Goal: Task Accomplishment & Management: Complete application form

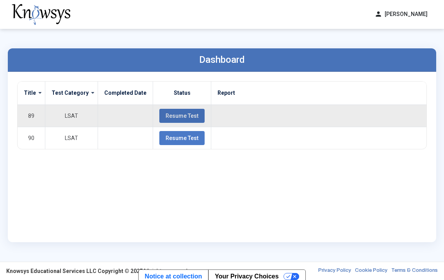
click at [175, 119] on button "Resume Test" at bounding box center [181, 116] width 45 height 14
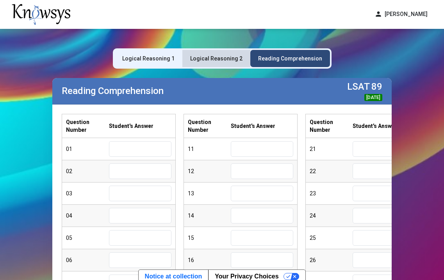
click at [224, 60] on div "Logical Reasoning 2" at bounding box center [216, 59] width 52 height 8
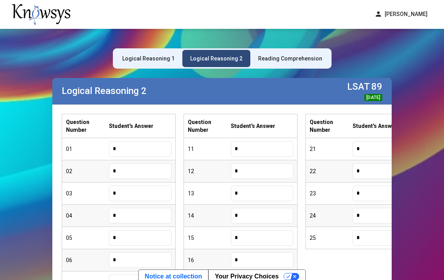
click at [270, 58] on div "Reading Comprehension" at bounding box center [290, 59] width 64 height 8
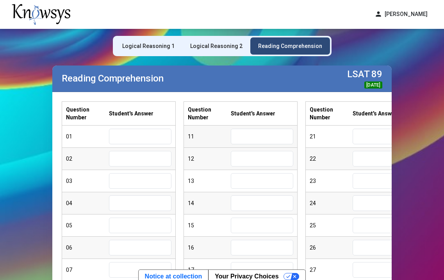
scroll to position [16, 0]
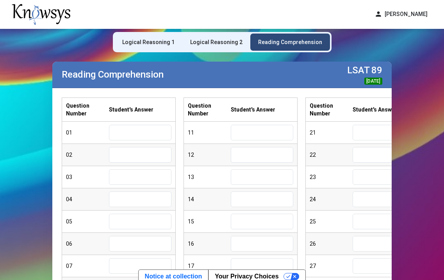
click at [208, 36] on div "Logical Reasoning 2" at bounding box center [216, 42] width 68 height 17
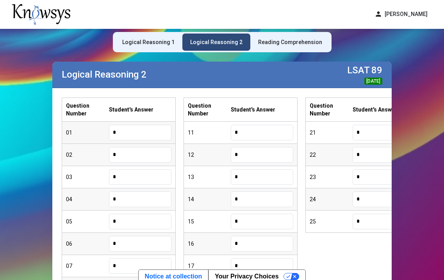
click at [142, 135] on input "*" at bounding box center [140, 133] width 62 height 16
type input "*"
click at [138, 153] on input "*" at bounding box center [140, 155] width 62 height 16
type input "*"
click at [135, 178] on input "*" at bounding box center [140, 177] width 62 height 16
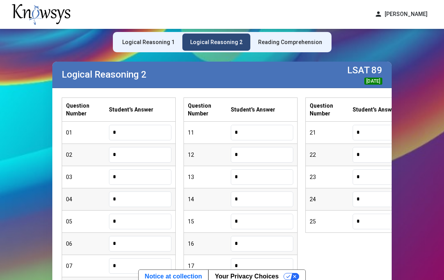
type input "*"
click at [136, 196] on input "*" at bounding box center [140, 200] width 62 height 16
type input "*"
click at [128, 229] on div "05 *" at bounding box center [118, 222] width 113 height 22
click at [125, 221] on input "*" at bounding box center [140, 222] width 62 height 16
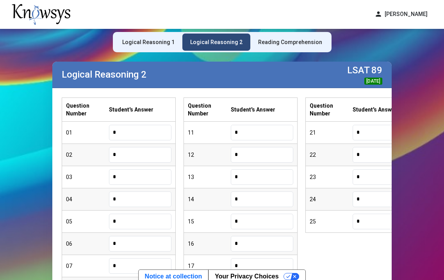
type input "*"
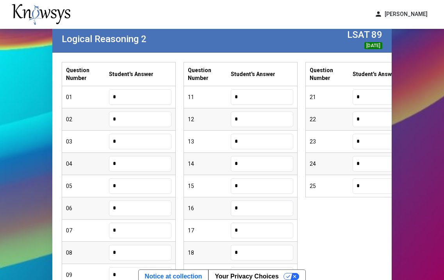
scroll to position [53, 0]
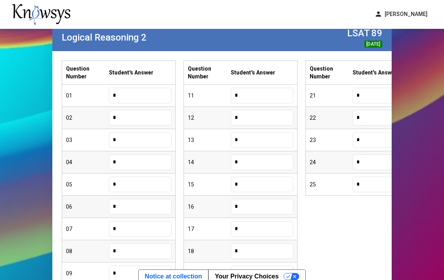
click at [123, 208] on input "*" at bounding box center [140, 207] width 62 height 16
type input "*"
click at [128, 233] on input "*" at bounding box center [140, 229] width 62 height 16
type input "*"
click at [132, 252] on input "*" at bounding box center [140, 252] width 62 height 16
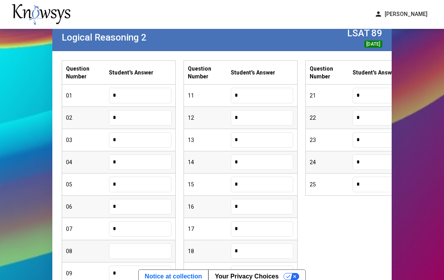
scroll to position [78, 0]
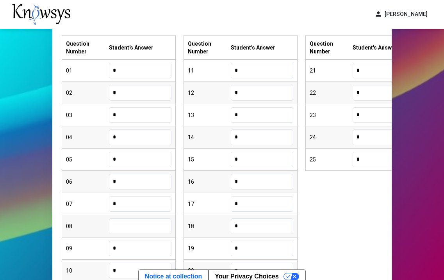
click at [132, 251] on input "*" at bounding box center [140, 249] width 62 height 16
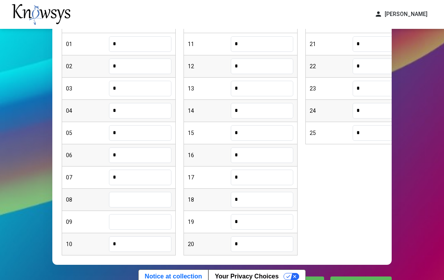
scroll to position [105, 0]
click at [133, 250] on input "*" at bounding box center [140, 244] width 62 height 16
click at [122, 202] on input "text" at bounding box center [140, 200] width 62 height 16
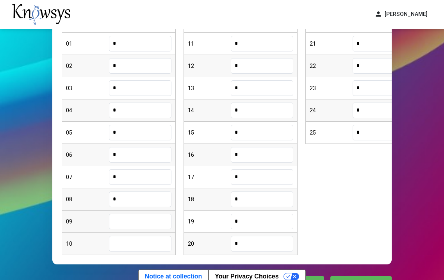
type input "*"
click at [128, 225] on input "text" at bounding box center [140, 222] width 62 height 16
type input "*"
click at [132, 237] on input "*" at bounding box center [140, 244] width 62 height 16
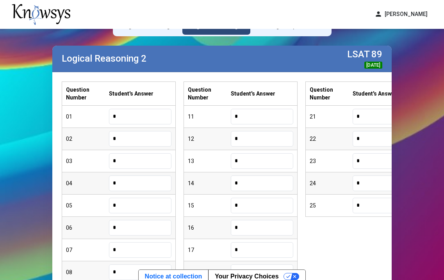
scroll to position [0, 0]
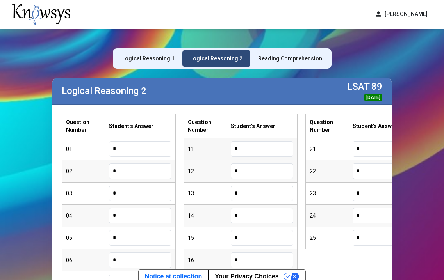
type input "*"
click at [242, 154] on input "*" at bounding box center [262, 149] width 62 height 16
click at [260, 172] on input "*" at bounding box center [262, 172] width 62 height 16
click at [253, 215] on input "*" at bounding box center [262, 216] width 62 height 16
click at [258, 194] on input "*" at bounding box center [262, 194] width 62 height 16
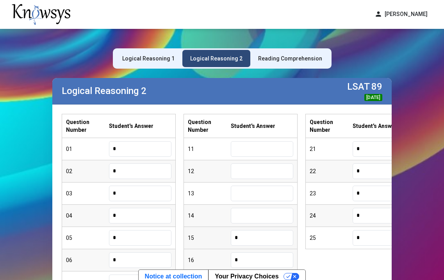
click at [248, 247] on div "15 *" at bounding box center [240, 238] width 113 height 22
click at [239, 147] on input "text" at bounding box center [262, 149] width 62 height 16
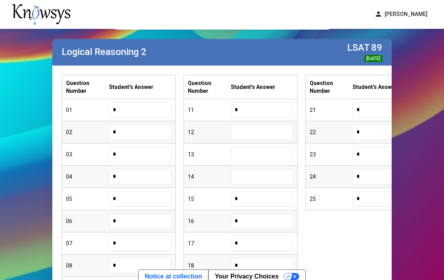
scroll to position [41, 0]
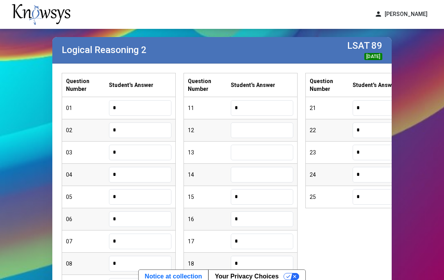
type input "*"
click at [244, 220] on input "*" at bounding box center [262, 220] width 62 height 16
click at [244, 198] on input "*" at bounding box center [262, 197] width 62 height 16
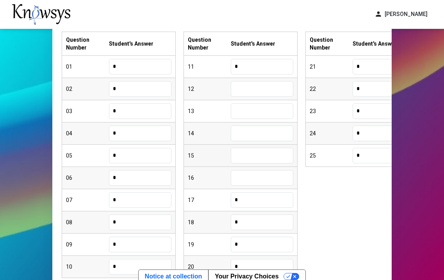
scroll to position [85, 0]
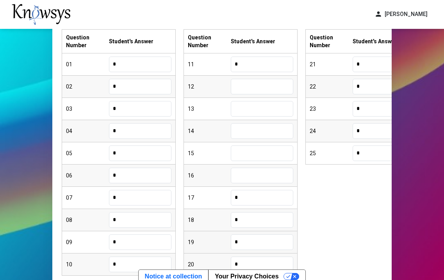
click at [252, 246] on input "*" at bounding box center [262, 243] width 62 height 16
click at [250, 218] on input "*" at bounding box center [262, 220] width 62 height 16
click at [252, 201] on input "*" at bounding box center [262, 198] width 62 height 16
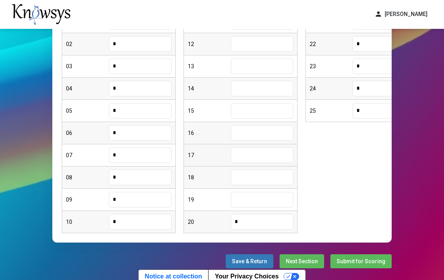
scroll to position [130, 0]
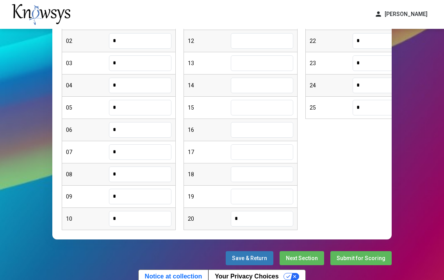
click at [252, 218] on input "*" at bounding box center [262, 219] width 62 height 16
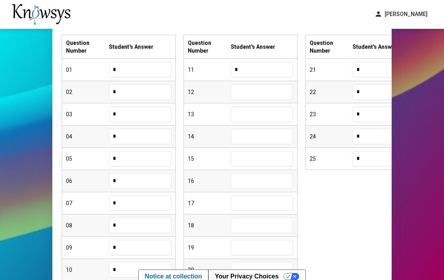
scroll to position [78, 0]
click at [245, 96] on input "text" at bounding box center [262, 93] width 62 height 16
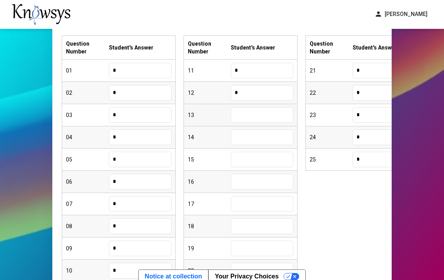
type input "*"
click at [250, 112] on input "text" at bounding box center [262, 115] width 62 height 16
type input "*"
click at [267, 136] on input "text" at bounding box center [262, 138] width 62 height 16
type input "*"
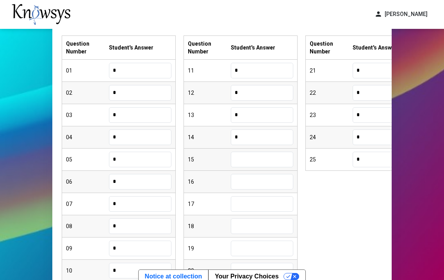
click at [265, 161] on input "text" at bounding box center [262, 160] width 62 height 16
type input "*"
click at [262, 180] on input "text" at bounding box center [262, 182] width 62 height 16
type input "*"
click at [257, 199] on input "text" at bounding box center [262, 204] width 62 height 16
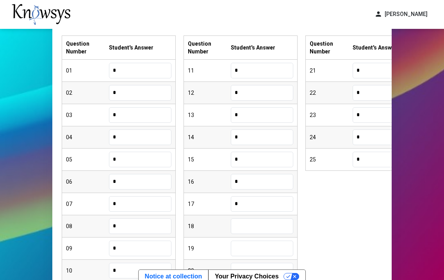
type input "*"
click at [251, 225] on input "text" at bounding box center [262, 227] width 62 height 16
type input "*"
click at [253, 247] on input "text" at bounding box center [262, 249] width 62 height 16
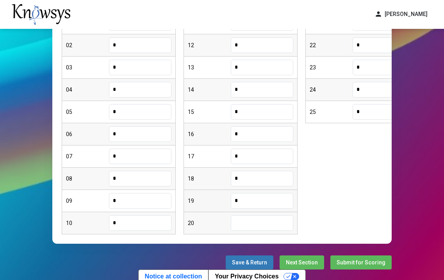
scroll to position [126, 0]
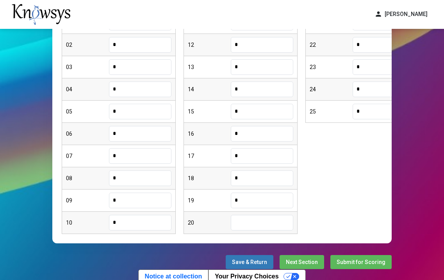
type input "*"
click at [245, 223] on input "text" at bounding box center [262, 223] width 62 height 16
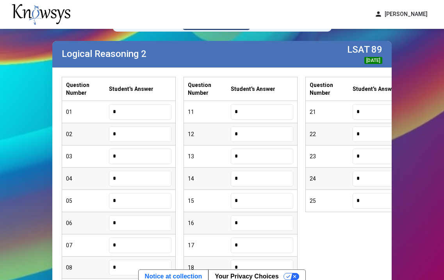
scroll to position [27, 0]
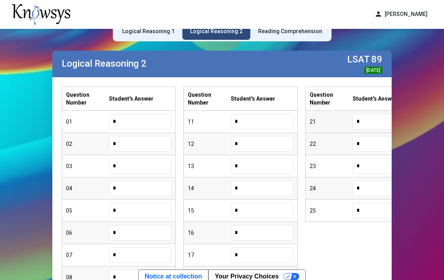
type input "*"
drag, startPoint x: 372, startPoint y: 123, endPoint x: 372, endPoint y: 111, distance: 11.3
click at [372, 123] on input "*" at bounding box center [383, 122] width 62 height 16
type input "*"
click at [373, 135] on div "22 *" at bounding box center [362, 144] width 113 height 22
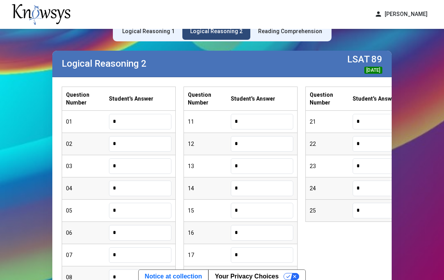
click at [367, 209] on input "*" at bounding box center [383, 211] width 62 height 16
click at [366, 190] on input "*" at bounding box center [383, 189] width 62 height 16
click at [363, 169] on input "*" at bounding box center [383, 166] width 62 height 16
click at [370, 148] on input "*" at bounding box center [383, 144] width 62 height 16
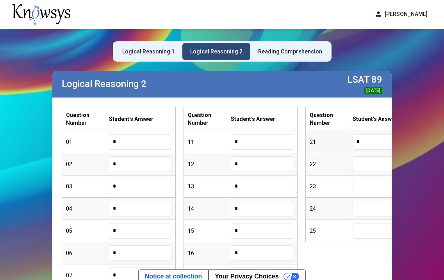
scroll to position [0, 0]
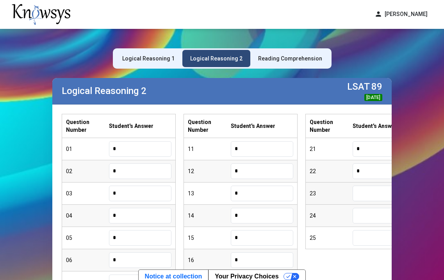
type input "*"
click at [368, 190] on input "text" at bounding box center [383, 194] width 62 height 16
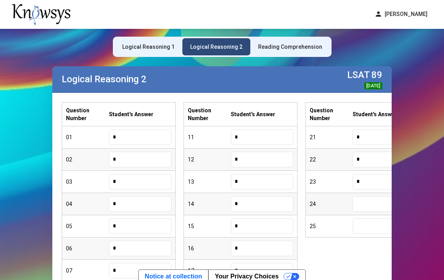
scroll to position [11, 0]
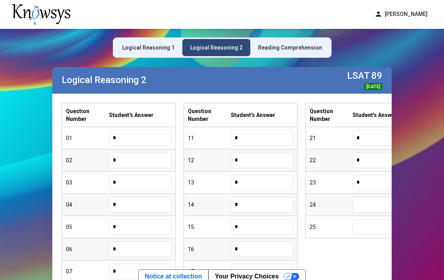
type input "*"
click at [359, 203] on input "text" at bounding box center [383, 205] width 62 height 16
type input "*"
click at [361, 226] on input "text" at bounding box center [383, 227] width 62 height 16
type input "*"
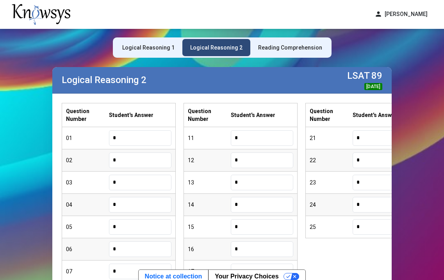
click at [269, 44] on div "Reading Comprehension" at bounding box center [290, 48] width 64 height 8
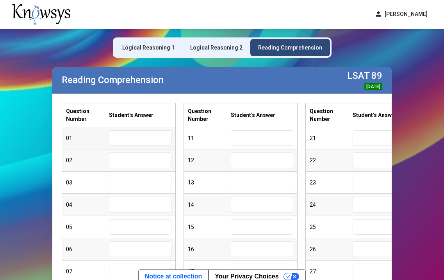
click at [125, 138] on input "text" at bounding box center [140, 138] width 62 height 16
type input "*"
click at [120, 165] on input "text" at bounding box center [140, 161] width 62 height 16
type input "*"
click at [127, 178] on input "text" at bounding box center [140, 183] width 62 height 16
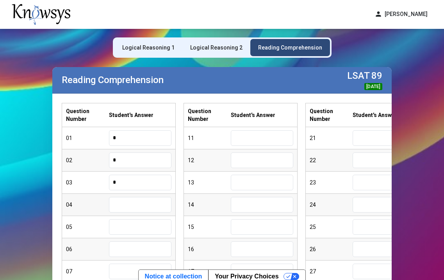
type input "*"
click at [128, 204] on input "text" at bounding box center [140, 205] width 62 height 16
type input "*"
click at [128, 225] on input "text" at bounding box center [140, 227] width 62 height 16
type input "*"
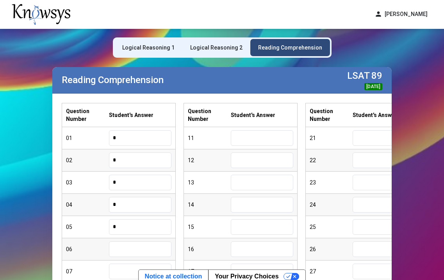
click at [126, 250] on input "text" at bounding box center [140, 250] width 62 height 16
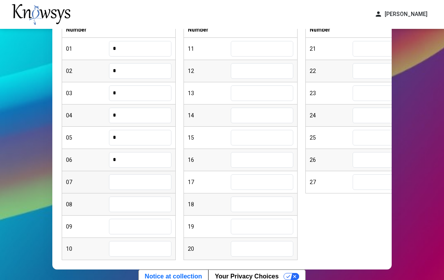
scroll to position [101, 0]
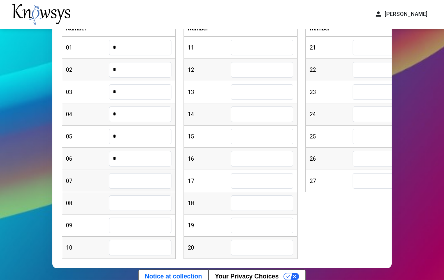
type input "*"
click at [128, 178] on input "text" at bounding box center [140, 181] width 62 height 16
type input "*"
click at [126, 204] on input "text" at bounding box center [140, 204] width 62 height 16
type input "*"
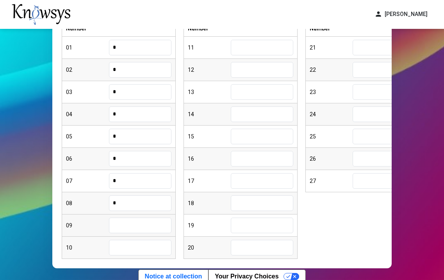
click at [126, 225] on input "text" at bounding box center [140, 226] width 62 height 16
type input "*"
click at [130, 245] on input "text" at bounding box center [140, 248] width 62 height 16
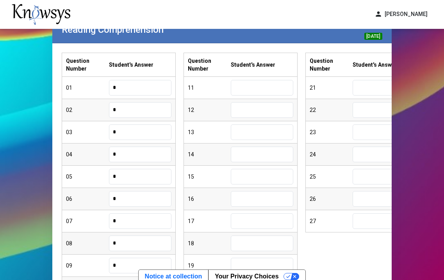
scroll to position [46, 0]
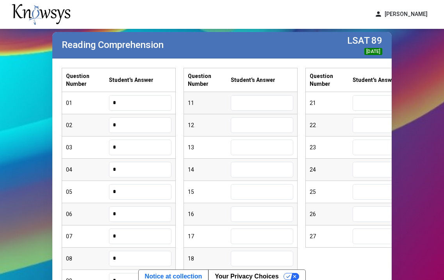
type input "*"
click at [249, 110] on input "text" at bounding box center [262, 103] width 62 height 16
type input "*"
click at [257, 124] on input "text" at bounding box center [262, 125] width 62 height 16
type input "*"
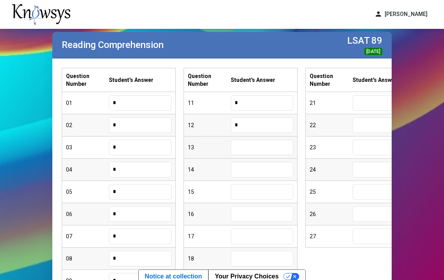
click at [261, 144] on input "text" at bounding box center [262, 148] width 62 height 16
type input "*"
click at [271, 166] on input "text" at bounding box center [262, 170] width 62 height 16
type input "*"
click at [258, 190] on input "text" at bounding box center [262, 192] width 62 height 16
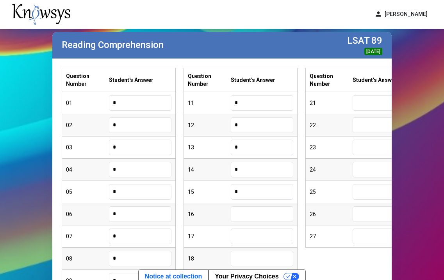
type input "*"
click at [260, 213] on input "text" at bounding box center [262, 214] width 62 height 16
type input "*"
click at [256, 235] on input "text" at bounding box center [262, 237] width 62 height 16
type input "*"
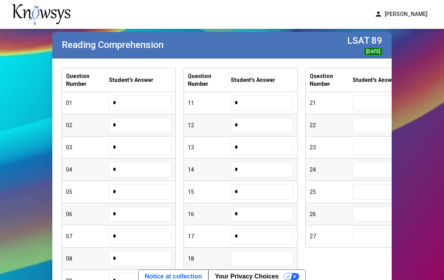
click at [263, 257] on input "text" at bounding box center [262, 259] width 62 height 16
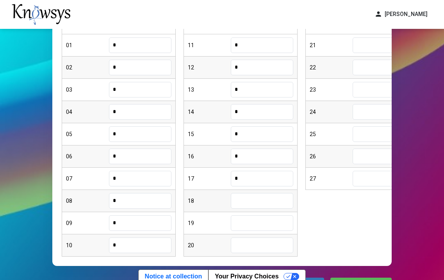
scroll to position [109, 0]
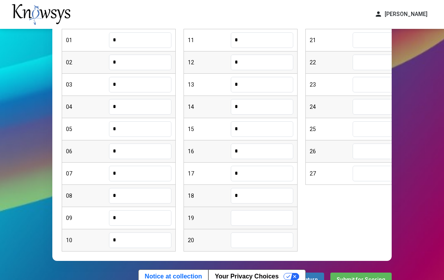
type input "*"
click at [244, 214] on input "text" at bounding box center [262, 218] width 62 height 16
type input "*"
click at [254, 245] on input "text" at bounding box center [262, 241] width 62 height 16
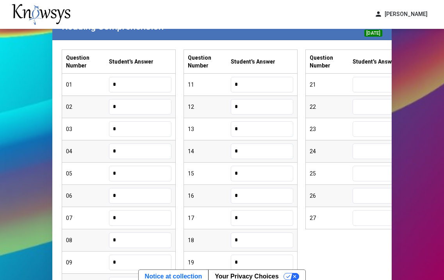
scroll to position [62, 0]
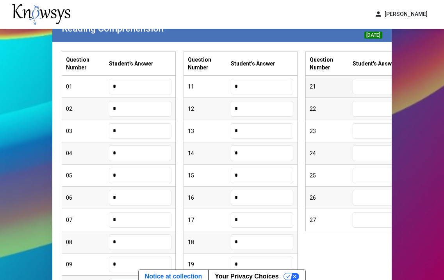
type input "*"
click at [364, 89] on input "text" at bounding box center [383, 87] width 62 height 16
type input "*"
click at [377, 108] on input "text" at bounding box center [383, 109] width 62 height 16
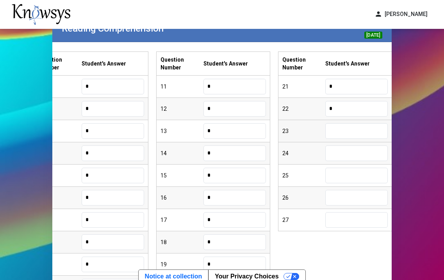
type input "*"
click at [375, 128] on input "text" at bounding box center [356, 131] width 62 height 16
type input "*"
click at [357, 153] on input "text" at bounding box center [356, 154] width 62 height 16
type input "*"
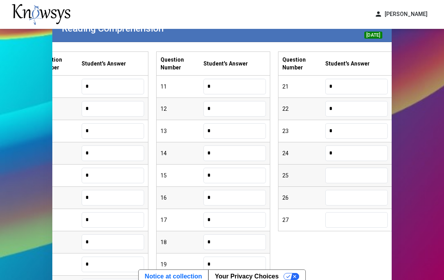
click at [344, 173] on input "text" at bounding box center [356, 176] width 62 height 16
type input "*"
click at [338, 195] on input "text" at bounding box center [356, 198] width 62 height 16
type input "*"
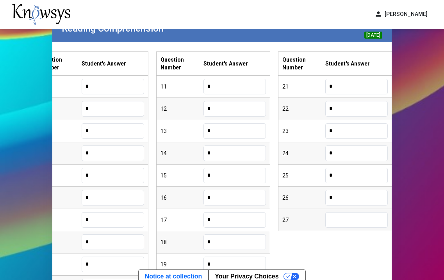
click at [332, 218] on input "text" at bounding box center [356, 220] width 62 height 16
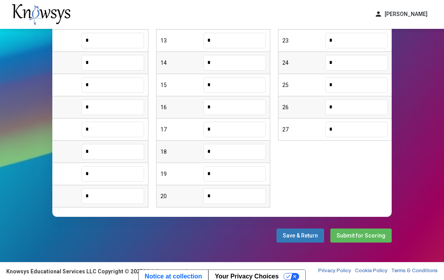
type input "*"
click at [368, 233] on span "Submit for Scoring" at bounding box center [360, 236] width 49 height 6
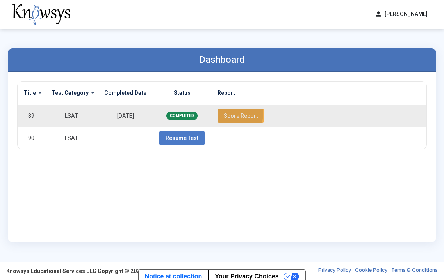
click at [224, 113] on span "Score Report" at bounding box center [241, 116] width 34 height 6
click at [228, 115] on span "Score Report" at bounding box center [241, 116] width 34 height 6
